Goal: Task Accomplishment & Management: Use online tool/utility

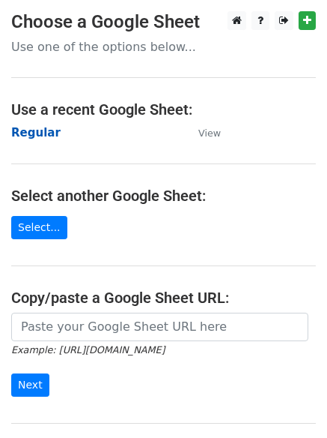
click at [33, 135] on strong "Regular" at bounding box center [35, 132] width 49 height 13
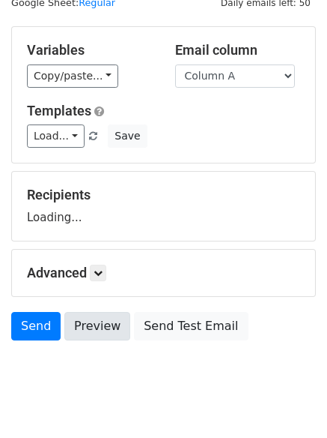
scroll to position [85, 0]
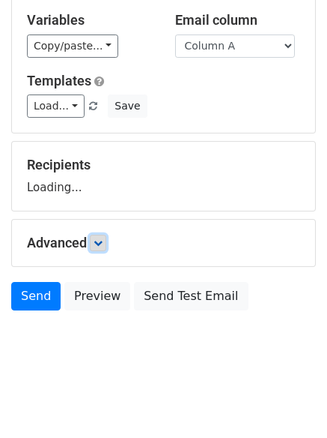
click at [99, 245] on icon at bounding box center [98, 242] width 9 height 9
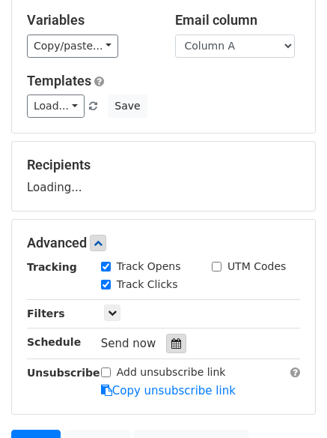
click at [166, 335] on div at bounding box center [176, 342] width 20 height 19
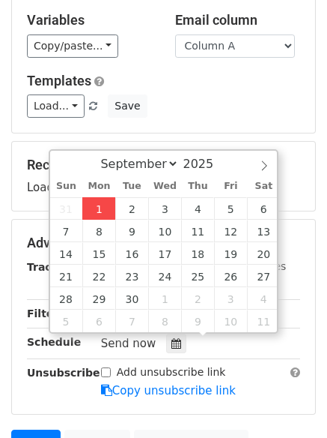
type input "2025-09-01 12:08"
type input "08"
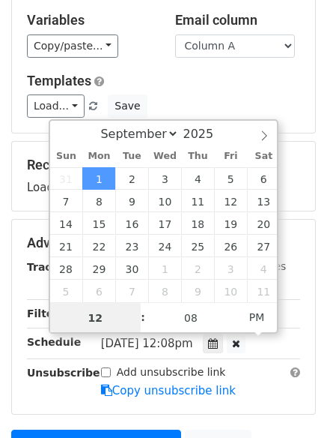
scroll to position [1, 0]
type input "4"
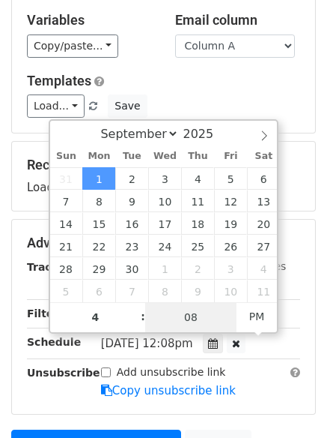
type input "2025-09-01 16:08"
type input "04"
type input "1"
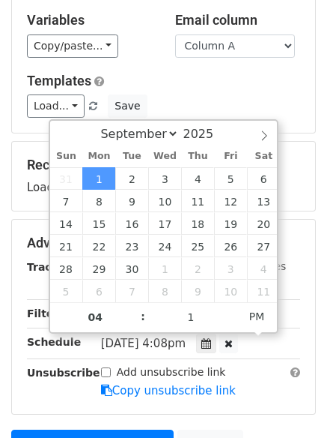
type input "2025-09-01 16:01"
click at [223, 419] on form "Variables Copy/paste... {{Column A}} {{Column B}} {{Column C}} {{Column D}} {{C…" at bounding box center [163, 248] width 305 height 505
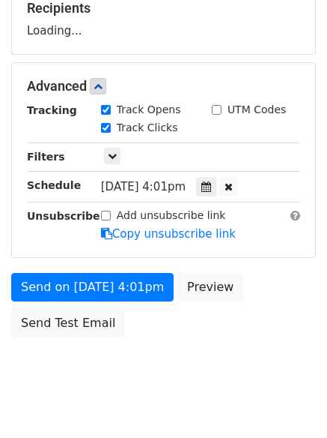
scroll to position [267, 0]
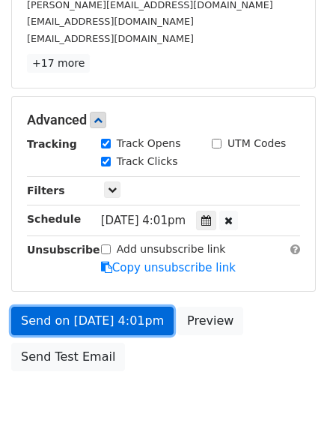
click at [90, 318] on link "Send on Sep 1 at 4:01pm" at bounding box center [92, 320] width 163 height 28
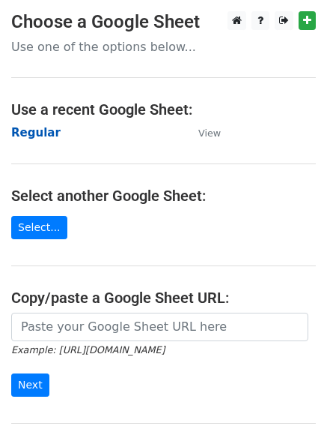
click at [26, 133] on strong "Regular" at bounding box center [35, 132] width 49 height 13
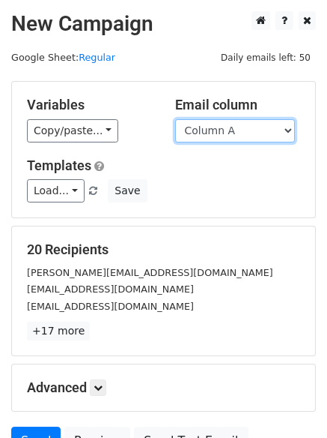
click at [228, 134] on select "Column A Column B Column C Column D Column E" at bounding box center [235, 130] width 120 height 23
select select "Column B"
click at [175, 119] on select "Column A Column B Column C Column D Column E" at bounding box center [235, 130] width 120 height 23
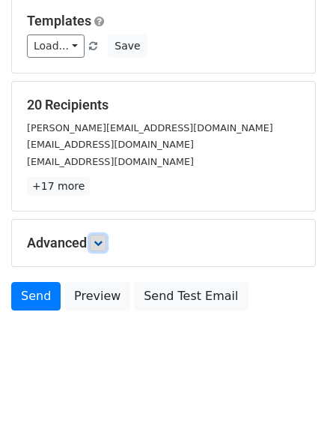
click at [106, 236] on link at bounding box center [98, 242] width 16 height 16
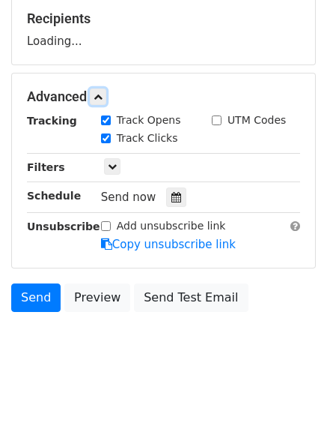
scroll to position [231, 0]
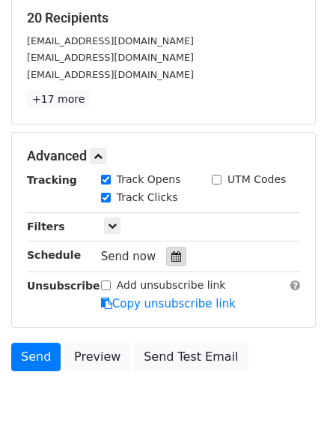
click at [172, 253] on icon at bounding box center [177, 256] width 10 height 10
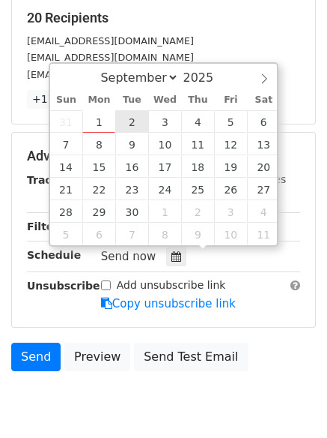
type input "2025-09-02 12:00"
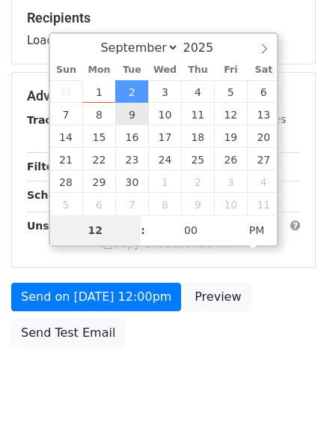
type input "5"
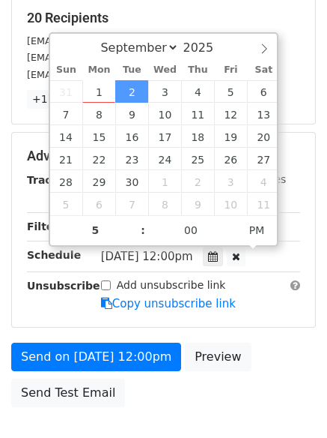
type input "2025-09-02 17:00"
click at [165, 405] on div "Send on Sep 2 at 12:00pm Preview Send Test Email" at bounding box center [163, 378] width 327 height 72
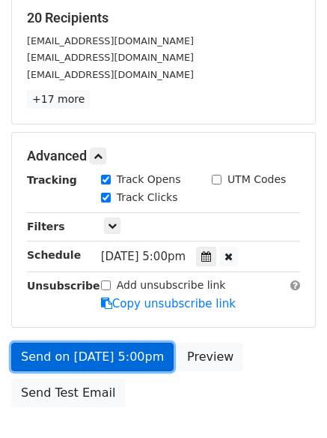
click at [91, 346] on link "Send on Sep 2 at 5:00pm" at bounding box center [92, 356] width 163 height 28
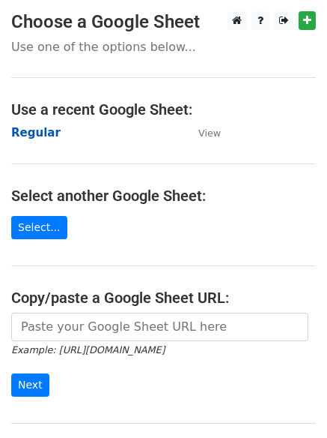
click at [34, 130] on strong "Regular" at bounding box center [35, 132] width 49 height 13
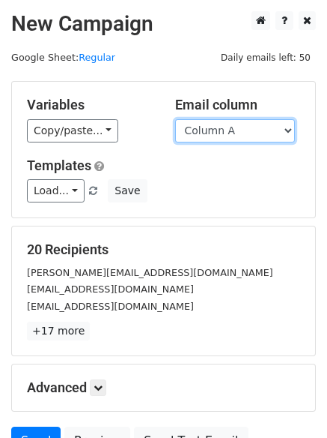
click at [230, 130] on select "Column A Column B Column C Column D Column E" at bounding box center [235, 130] width 120 height 23
select select "Column C"
click at [175, 119] on select "Column A Column B Column C Column D Column E" at bounding box center [235, 130] width 120 height 23
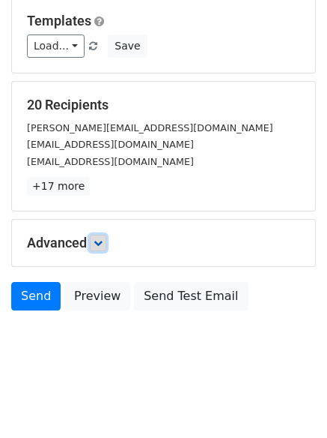
click at [103, 237] on link at bounding box center [98, 242] width 16 height 16
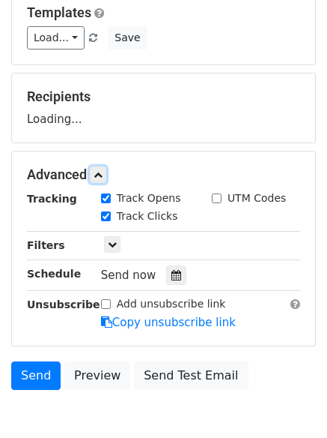
scroll to position [229, 0]
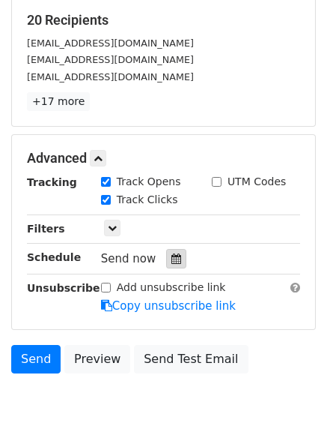
drag, startPoint x: 166, startPoint y: 253, endPoint x: 156, endPoint y: 249, distance: 10.4
click at [172, 253] on icon at bounding box center [177, 258] width 10 height 10
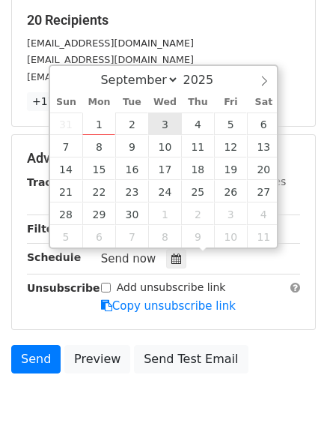
type input "2025-09-03 12:00"
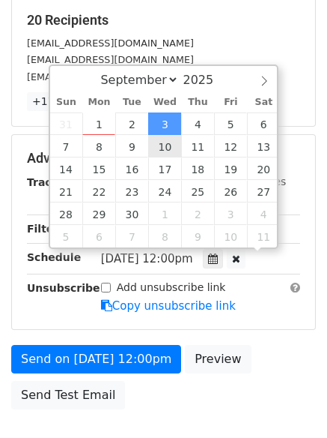
scroll to position [1, 0]
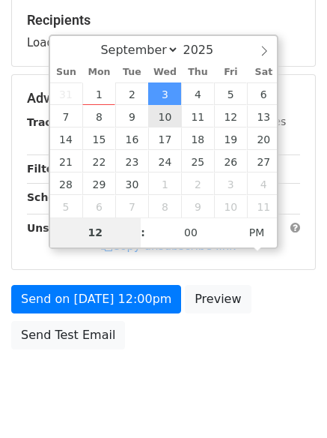
type input "6"
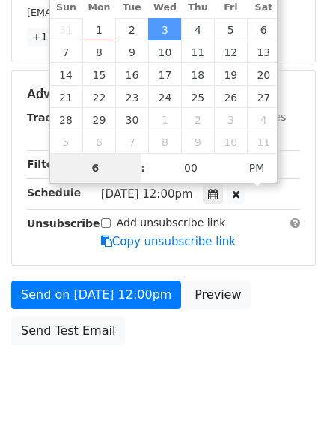
scroll to position [327, 0]
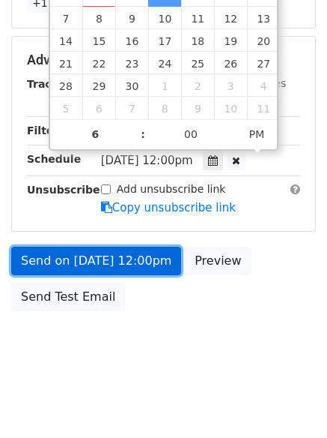
type input "2025-09-03 18:00"
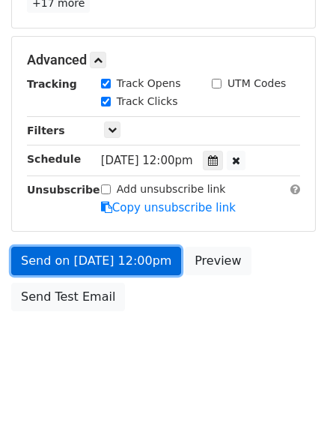
click at [91, 260] on link "Send on Sep 3 at 12:00pm" at bounding box center [96, 260] width 170 height 28
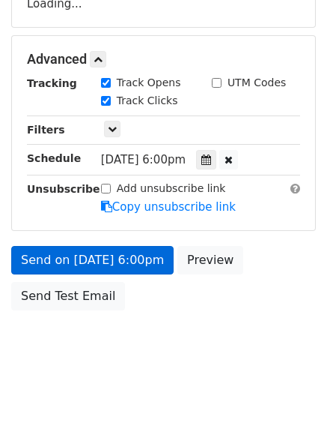
scroll to position [267, 0]
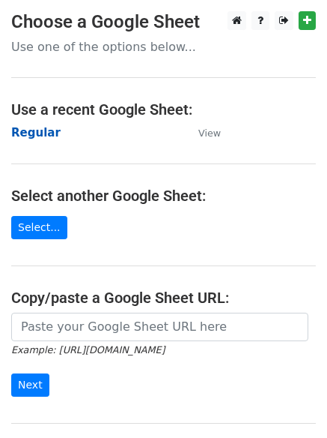
click at [36, 133] on strong "Regular" at bounding box center [35, 132] width 49 height 13
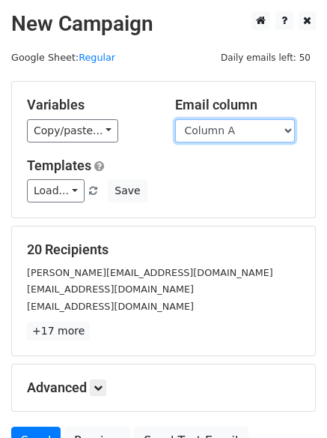
drag, startPoint x: 0, startPoint y: 0, endPoint x: 218, endPoint y: 132, distance: 254.8
click at [217, 130] on select "Column A Column B Column C Column D Column E" at bounding box center [235, 130] width 120 height 23
select select "Column D"
click at [175, 119] on select "Column A Column B Column C Column D Column E" at bounding box center [235, 130] width 120 height 23
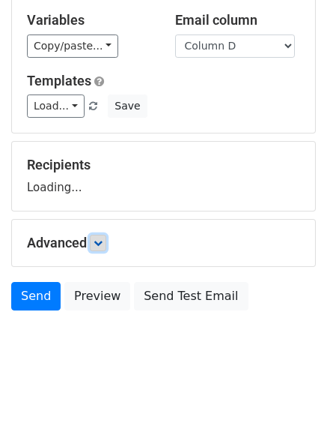
click at [103, 244] on icon at bounding box center [98, 242] width 9 height 9
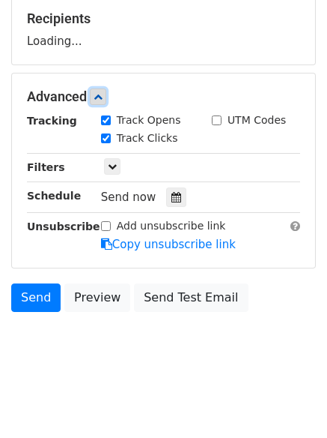
scroll to position [231, 0]
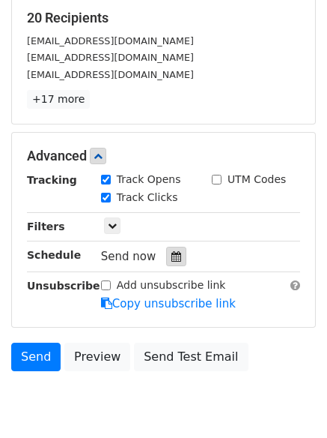
click at [172, 261] on icon at bounding box center [177, 256] width 10 height 10
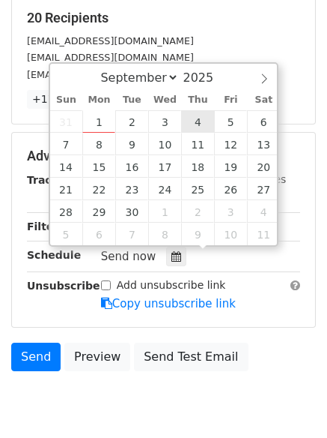
type input "2025-09-04 12:00"
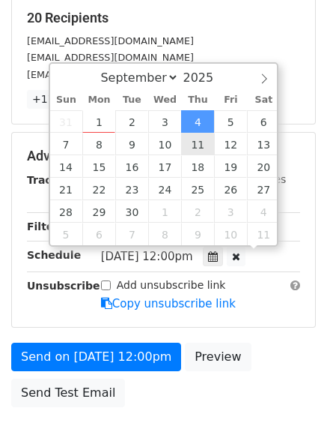
scroll to position [1, 0]
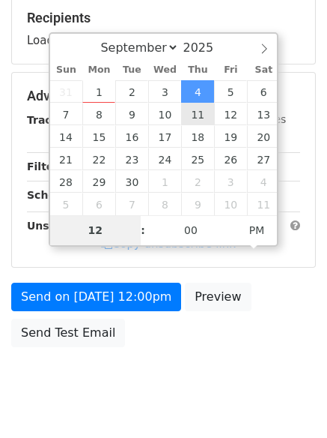
type input "7"
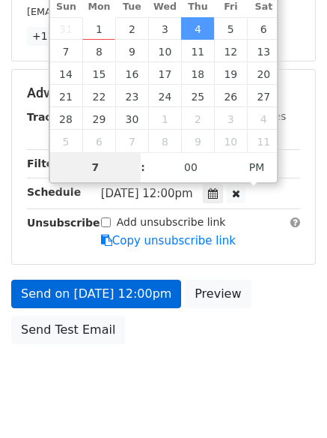
scroll to position [327, 0]
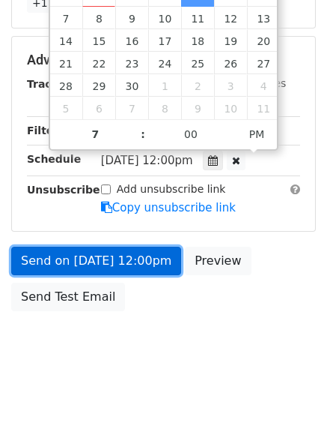
type input "2025-09-04 19:00"
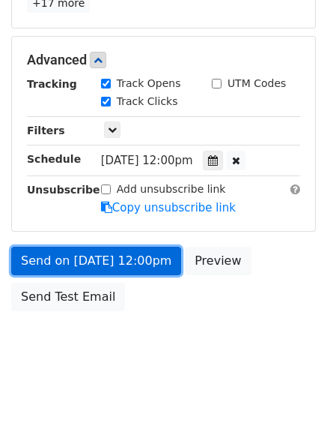
click at [88, 261] on link "Send on Sep 4 at 12:00pm" at bounding box center [96, 260] width 170 height 28
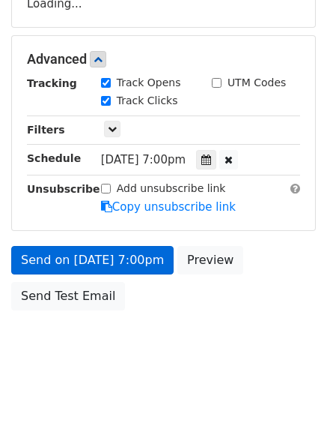
scroll to position [267, 0]
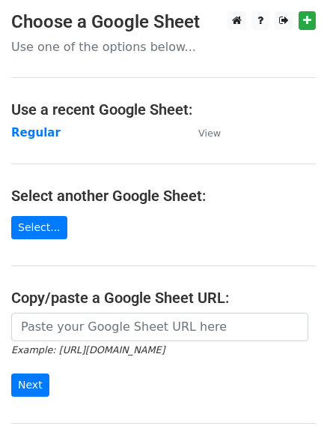
click at [30, 123] on main "Choose a Google Sheet Use one of the options below... Use a recent Google Sheet…" at bounding box center [163, 243] width 327 height 465
click at [30, 131] on strong "Regular" at bounding box center [35, 132] width 49 height 13
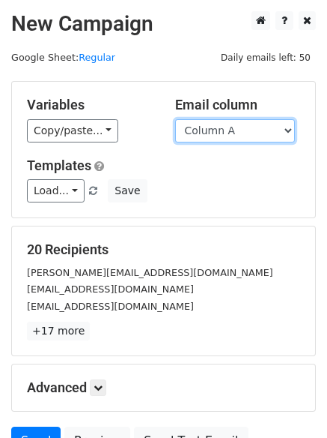
click at [228, 136] on select "Column A Column B Column C Column D Column E" at bounding box center [235, 130] width 120 height 23
select select "Column E"
click at [175, 119] on select "Column A Column B Column C Column D Column E" at bounding box center [235, 130] width 120 height 23
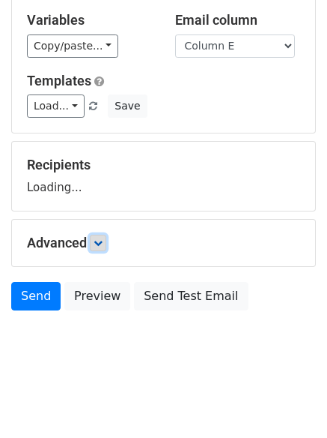
click at [100, 242] on icon at bounding box center [98, 242] width 9 height 9
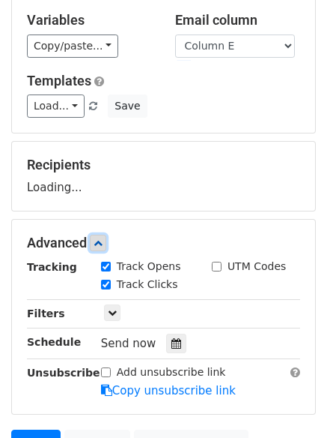
scroll to position [231, 0]
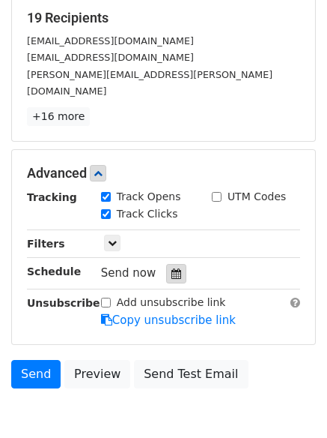
click at [172, 268] on icon at bounding box center [177, 273] width 10 height 10
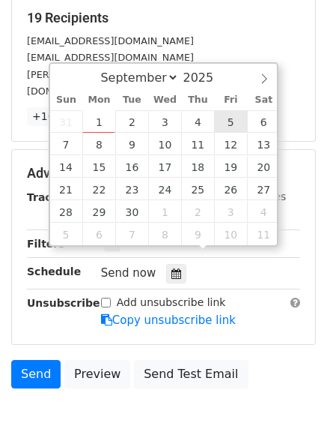
type input "[DATE] 12:00"
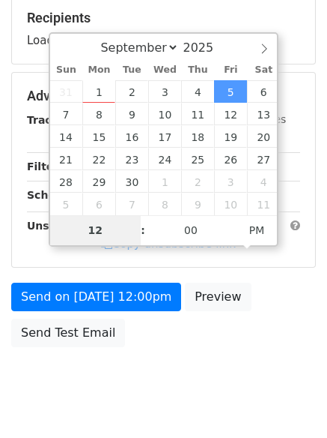
type input "8"
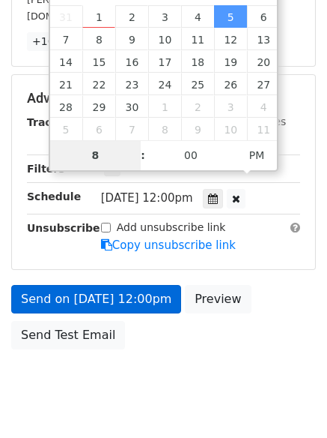
scroll to position [327, 0]
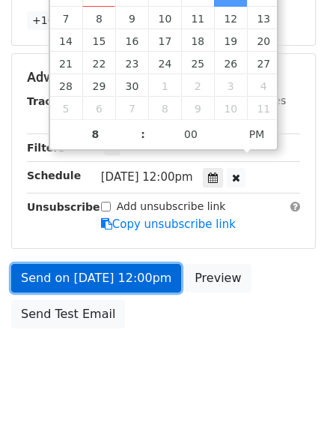
type input "[DATE] 20:00"
click at [99, 264] on link "Send on [DATE] 12:00pm" at bounding box center [96, 278] width 170 height 28
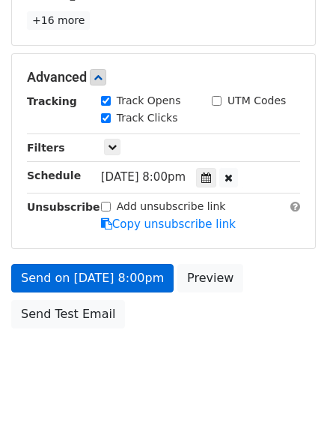
scroll to position [267, 0]
